Goal: Check status: Check status

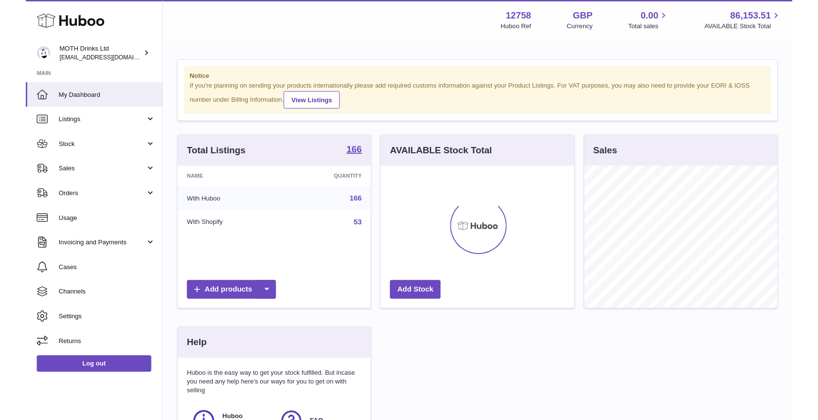
scroll to position [151, 206]
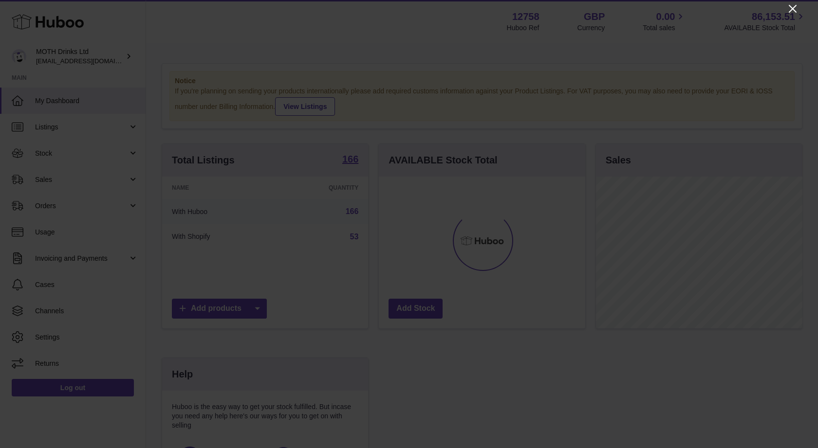
click at [792, 9] on icon "Close" at bounding box center [793, 9] width 12 height 12
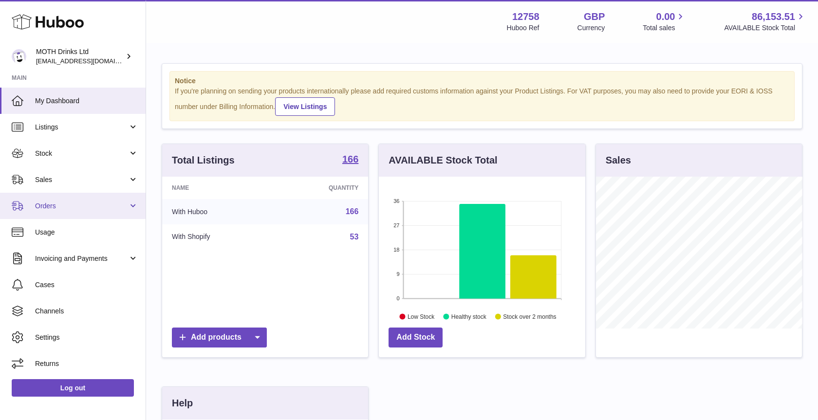
click at [133, 205] on link "Orders" at bounding box center [73, 206] width 146 height 26
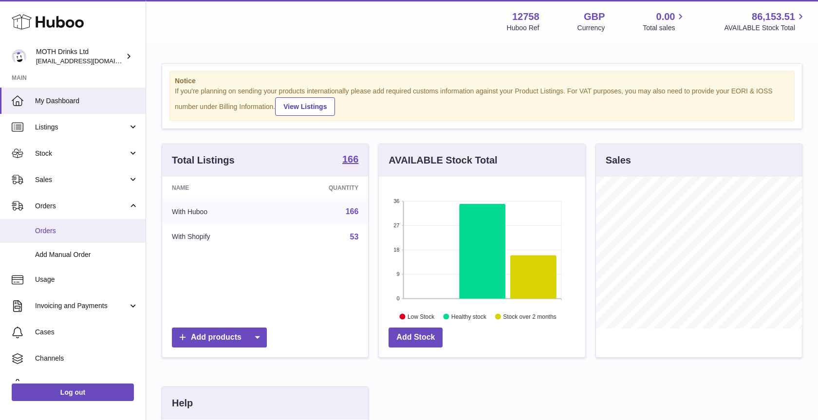
click at [60, 229] on span "Orders" at bounding box center [86, 230] width 103 height 9
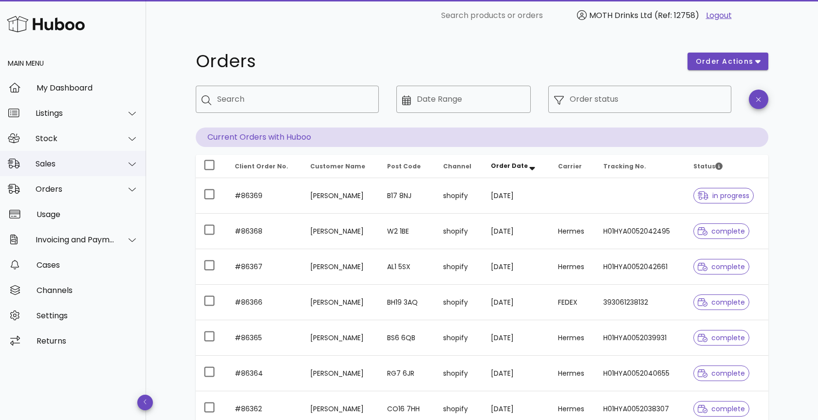
click at [98, 161] on div "Sales" at bounding box center [75, 163] width 79 height 9
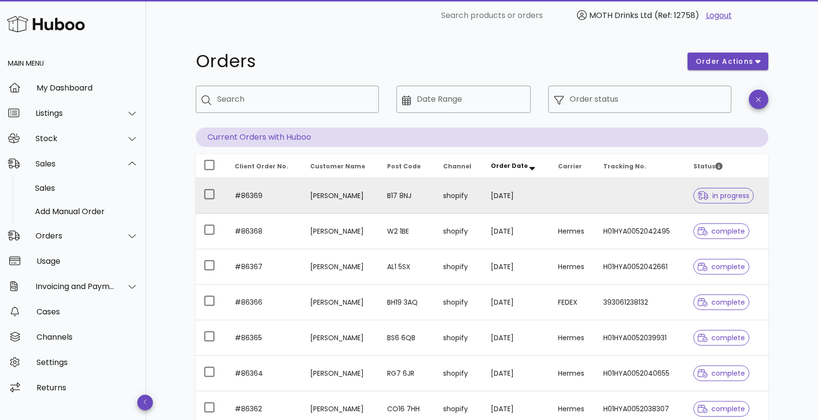
click at [253, 193] on td "#86369" at bounding box center [264, 196] width 75 height 36
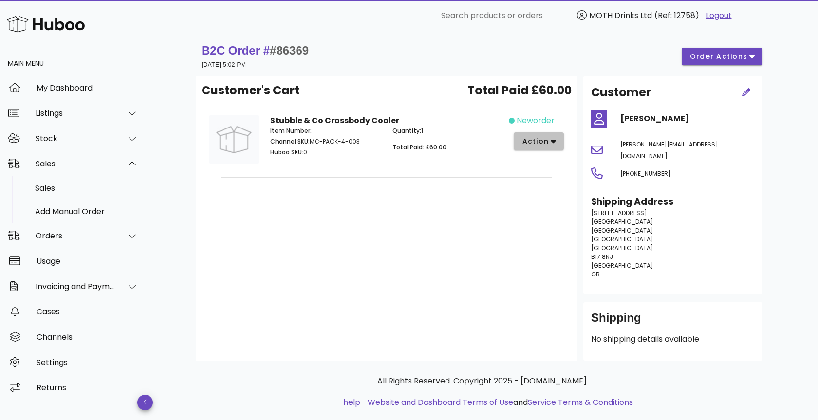
click at [556, 144] on button "action" at bounding box center [539, 141] width 50 height 18
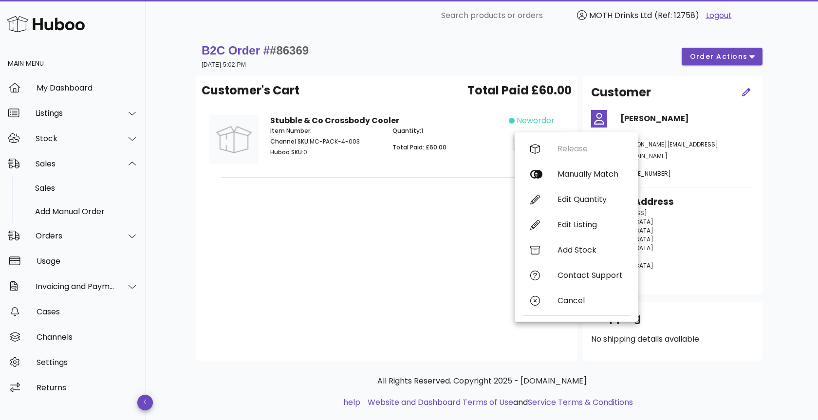
click at [776, 60] on div "B2C Order # #86369 10 September 2025 at 5:02 PM order actions Customer's Cart T…" at bounding box center [481, 235] width 619 height 408
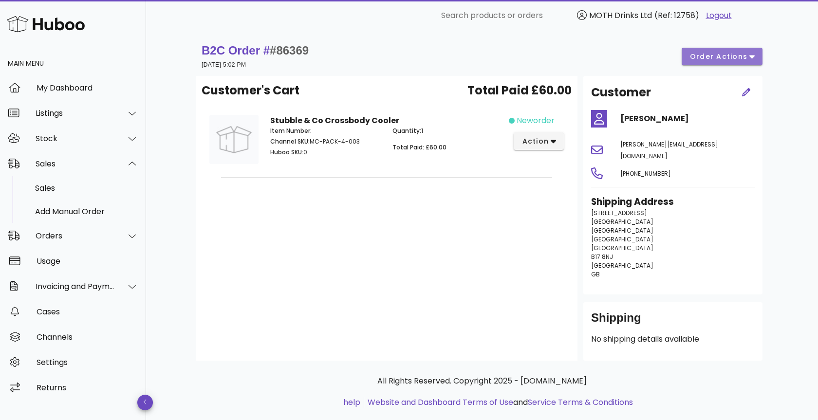
click at [752, 54] on icon "button" at bounding box center [751, 56] width 5 height 9
click at [302, 241] on div "Customer's Cart Total Paid £60.00 Stubble & Co Crossbody Cooler Item Number: Ch…" at bounding box center [387, 218] width 382 height 285
click at [558, 143] on button "action" at bounding box center [539, 141] width 50 height 18
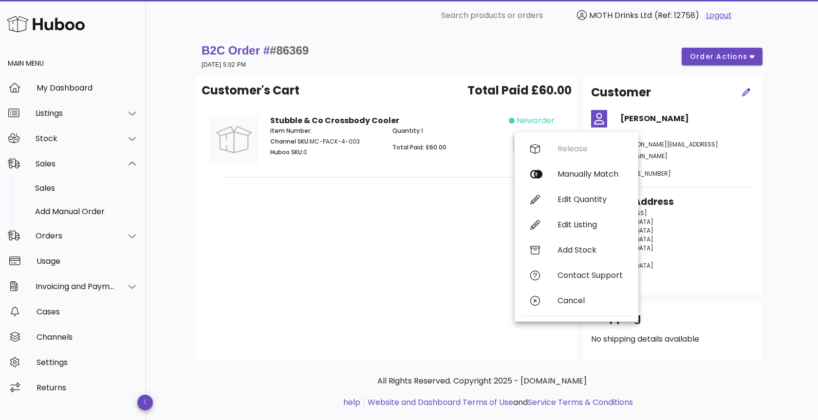
click at [331, 237] on div "Customer's Cart Total Paid £60.00 Stubble & Co Crossbody Cooler Item Number: Ch…" at bounding box center [387, 218] width 382 height 285
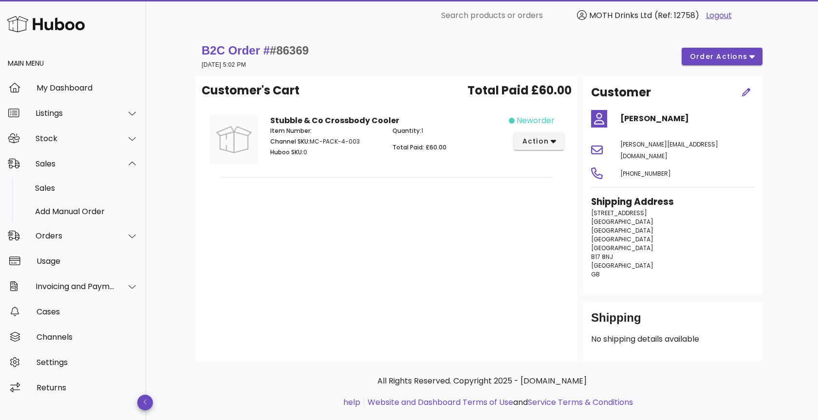
scroll to position [7, 0]
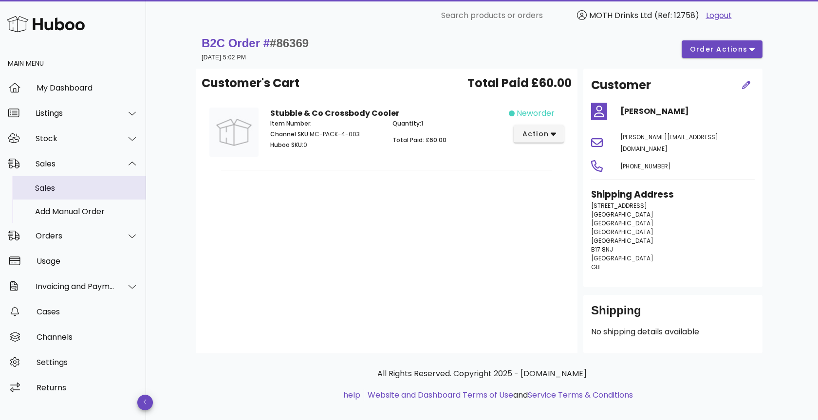
click at [62, 180] on div "Sales" at bounding box center [86, 188] width 103 height 21
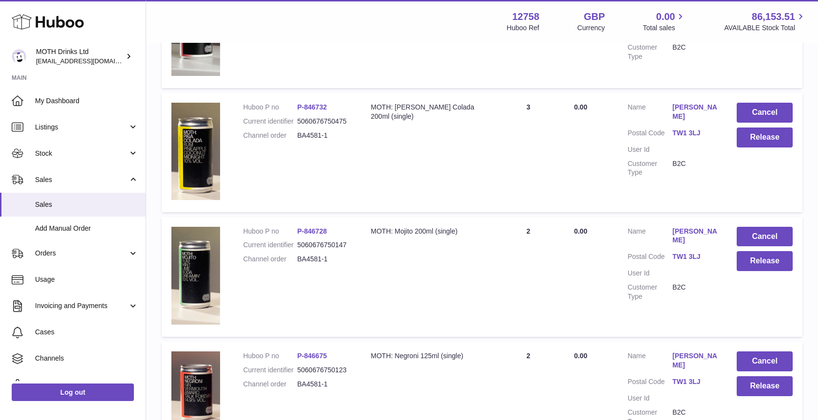
scroll to position [1010, 0]
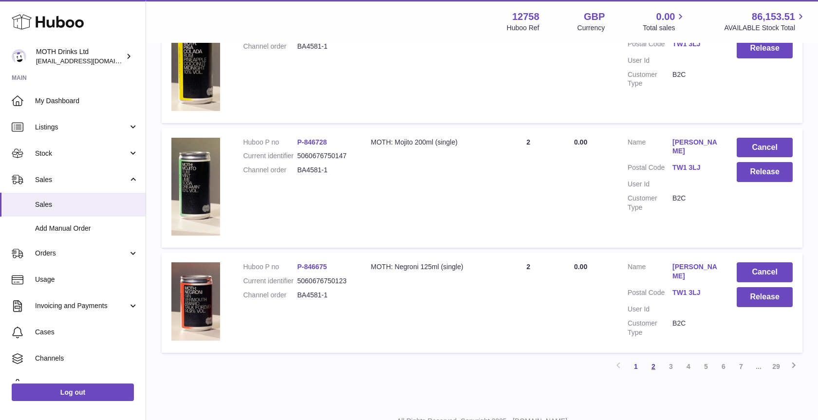
click at [647, 358] on link "2" at bounding box center [653, 367] width 18 height 18
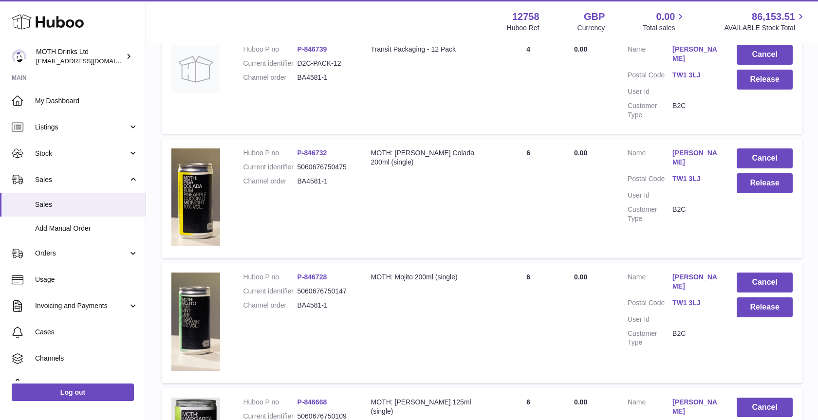
scroll to position [243, 0]
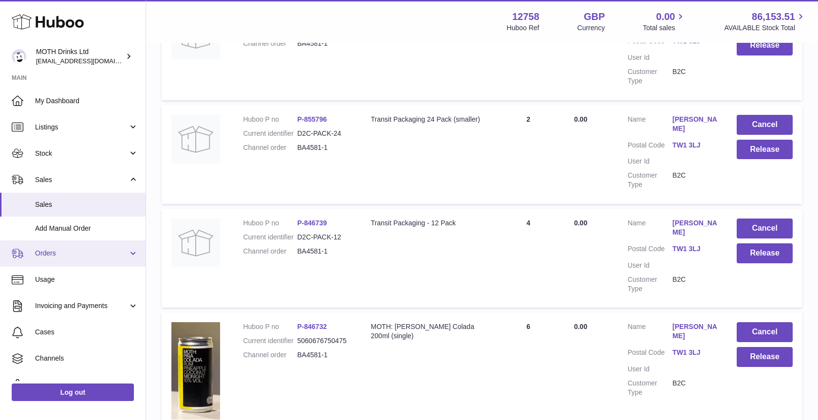
click at [39, 249] on span "Orders" at bounding box center [81, 253] width 93 height 9
click at [41, 255] on span "Orders" at bounding box center [81, 253] width 93 height 9
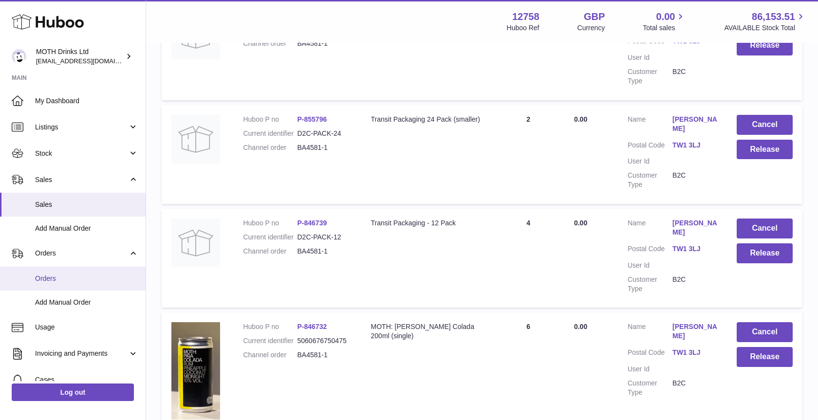
click at [39, 287] on link "Orders" at bounding box center [73, 279] width 146 height 24
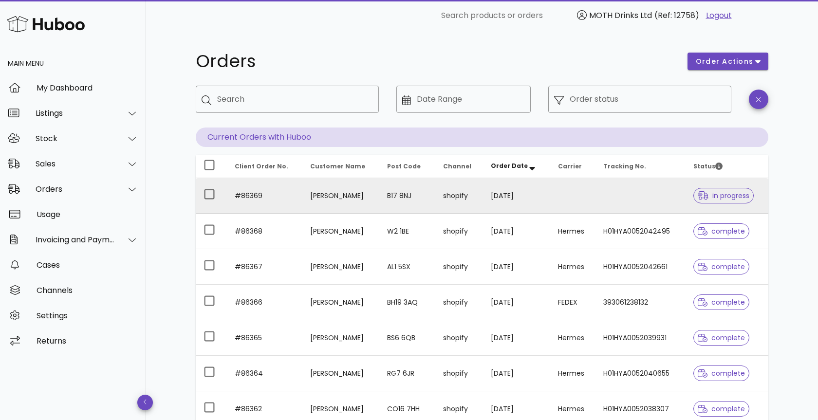
click at [505, 203] on td "10/09/2025" at bounding box center [516, 196] width 67 height 36
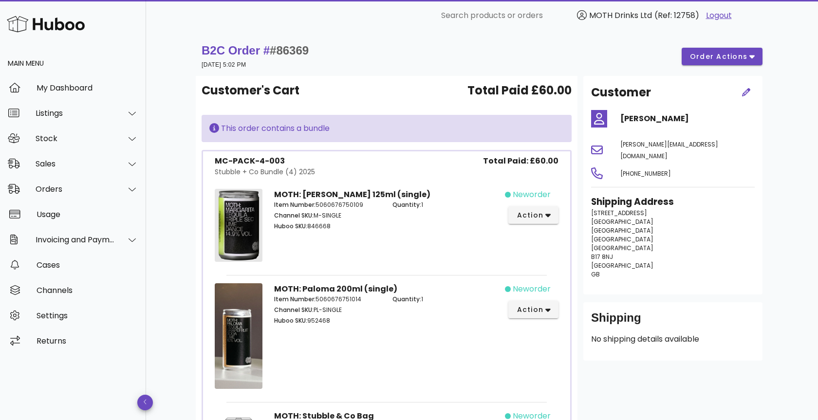
click at [475, 178] on div "MC-PACK-4-003 Stubble + Co Bundle (4) 2025 Total Paid: £60.00" at bounding box center [386, 168] width 359 height 26
click at [548, 213] on icon "button" at bounding box center [547, 215] width 5 height 9
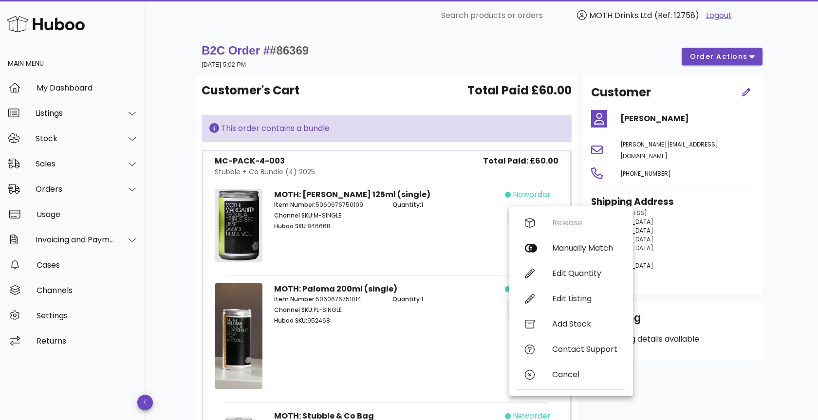
click at [419, 232] on div "Quantity: 1" at bounding box center [445, 217] width 118 height 44
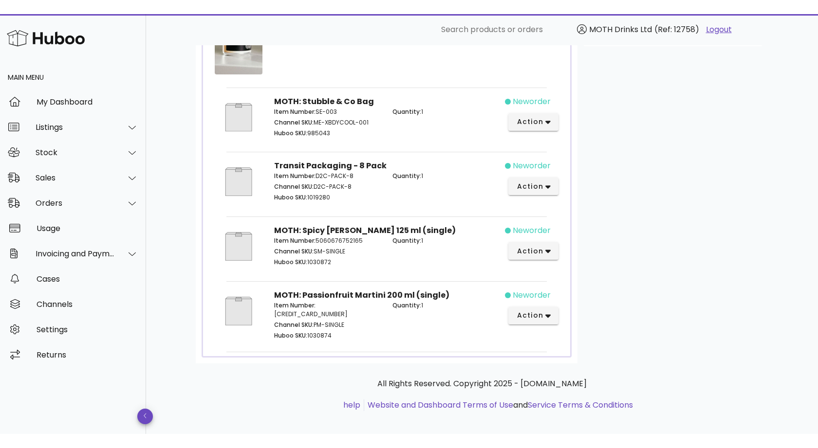
scroll to position [300, 0]
